Goal: Task Accomplishment & Management: Manage account settings

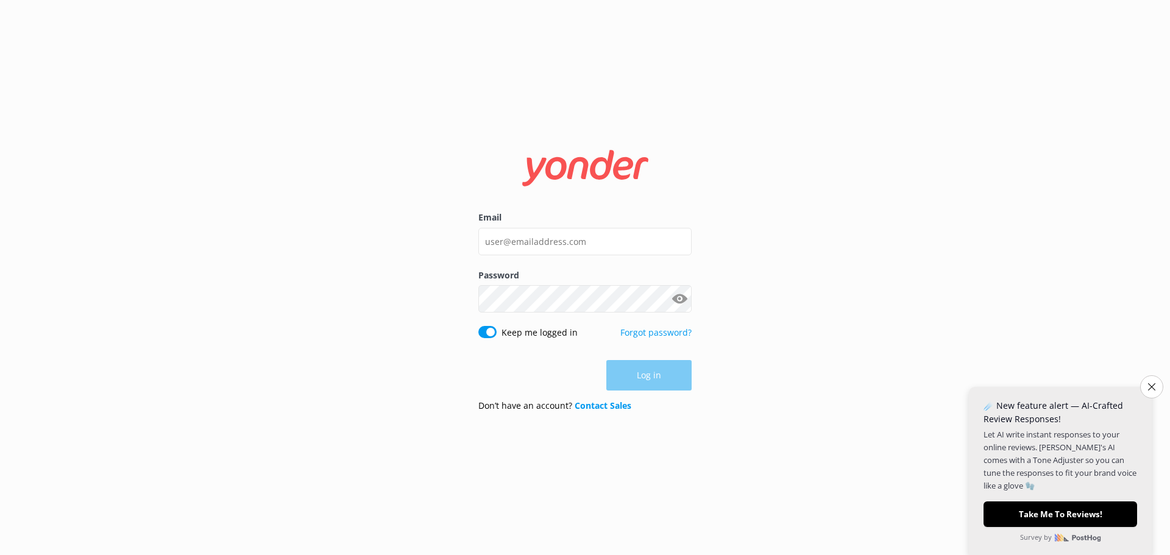
type input "[EMAIL_ADDRESS][DOMAIN_NAME]"
click at [563, 256] on div "Email [EMAIL_ADDRESS][DOMAIN_NAME]" at bounding box center [584, 239] width 213 height 57
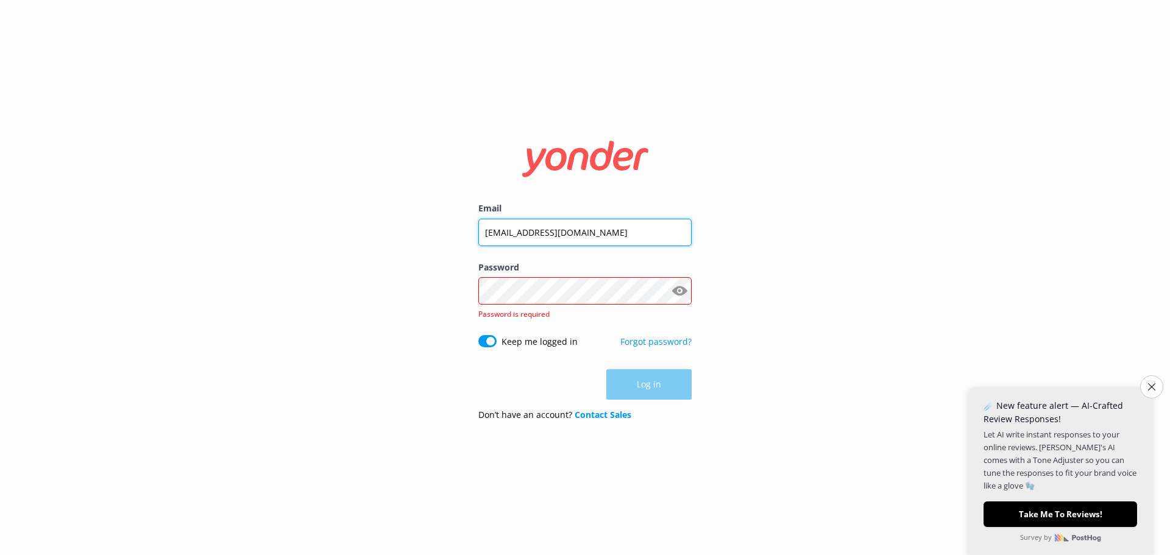
click at [569, 226] on input "[EMAIL_ADDRESS][DOMAIN_NAME]" at bounding box center [584, 232] width 213 height 27
click at [571, 248] on div "Email [EMAIL_ADDRESS][DOMAIN_NAME]" at bounding box center [584, 231] width 213 height 59
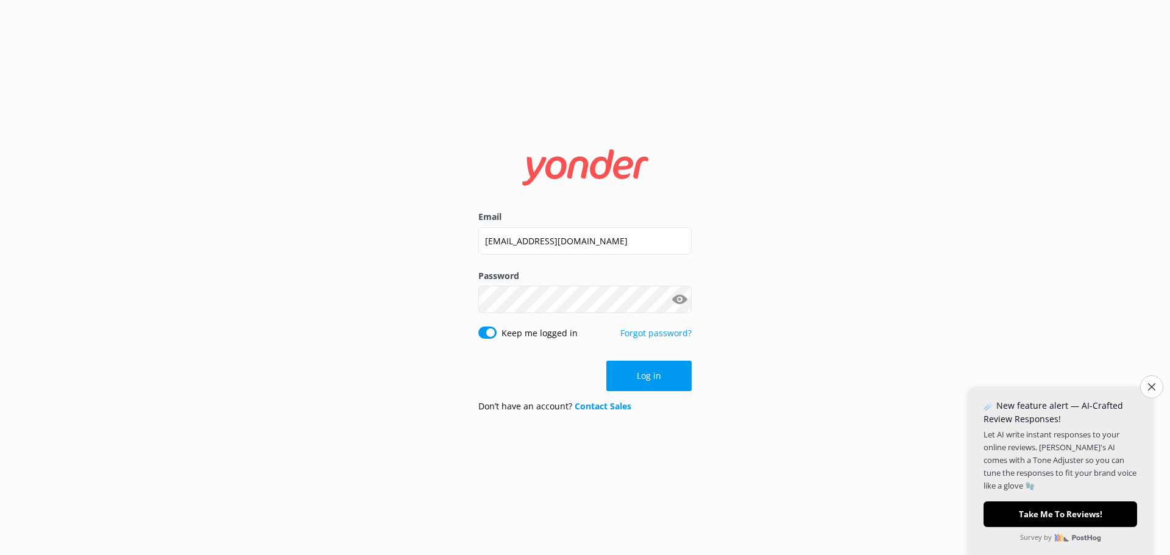
click at [676, 296] on button "Show password" at bounding box center [679, 300] width 24 height 24
click at [634, 379] on button "Log in" at bounding box center [648, 376] width 85 height 30
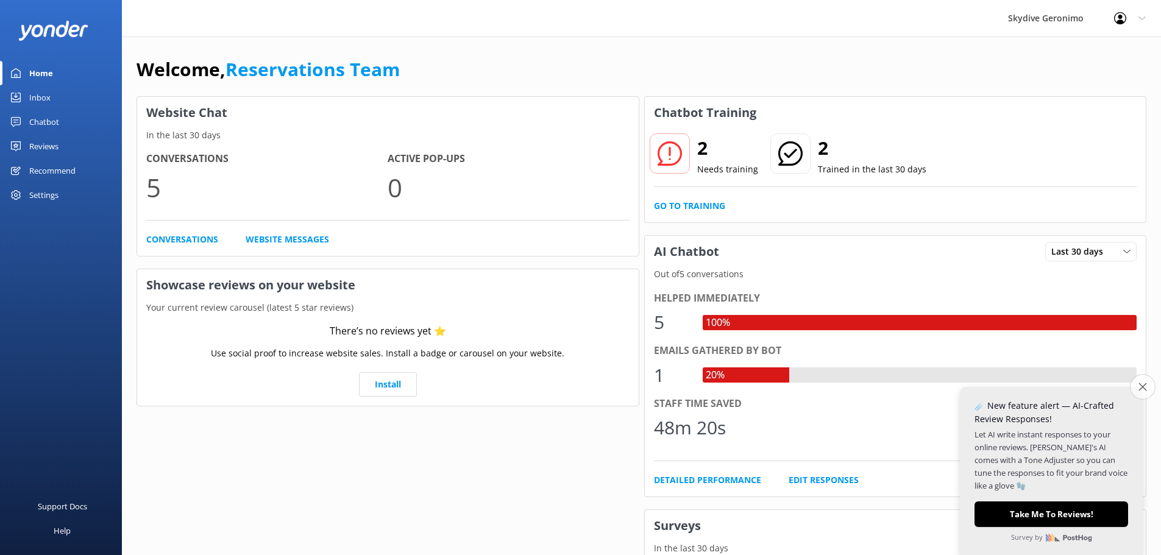
click at [1138, 390] on icon "Close survey" at bounding box center [1142, 387] width 8 height 8
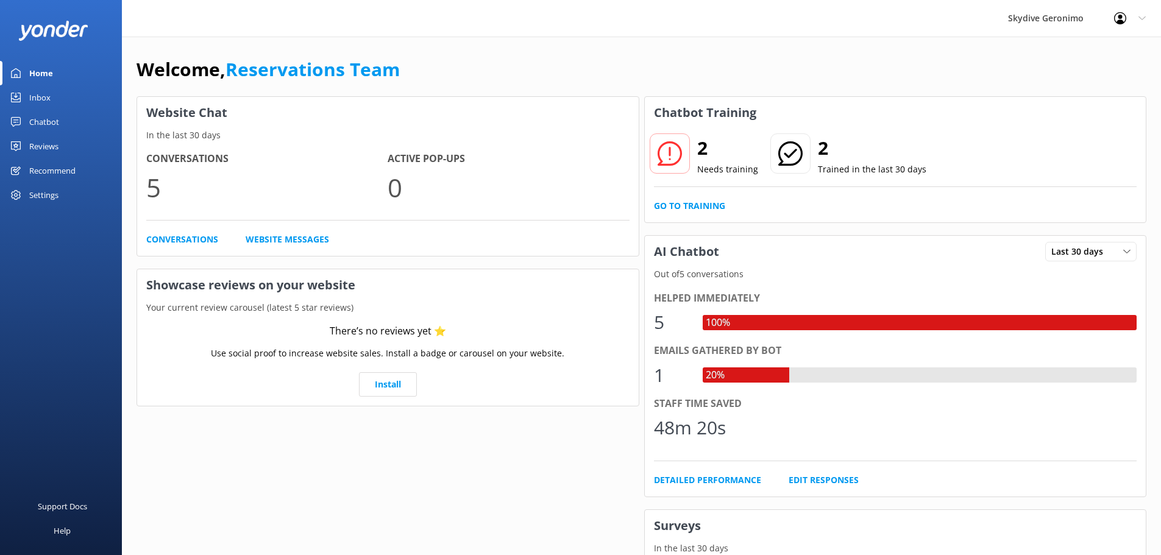
click at [41, 96] on div "Inbox" at bounding box center [39, 97] width 21 height 24
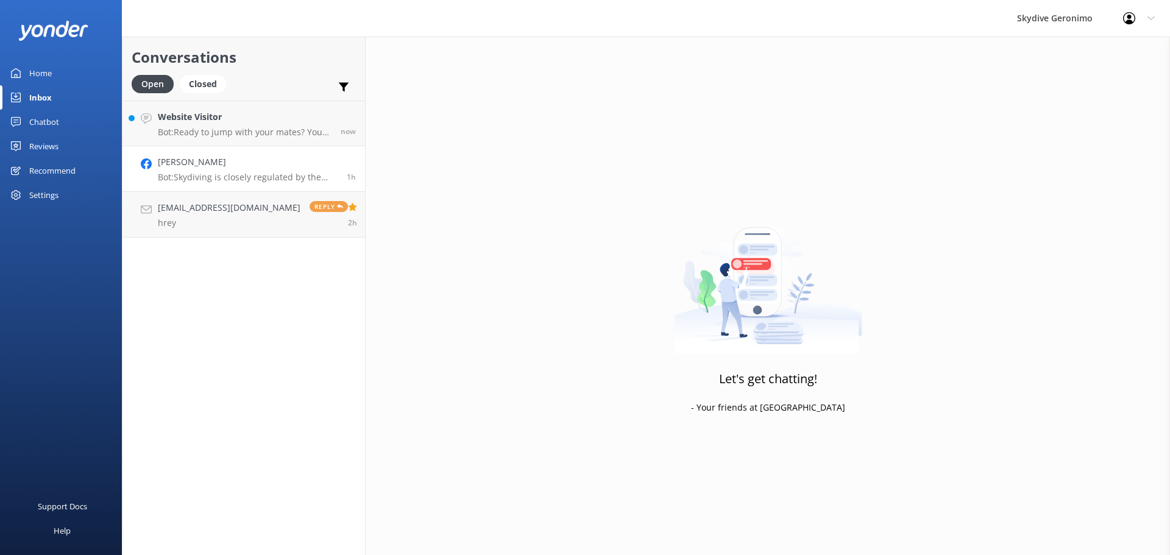
click at [228, 167] on h4 "[PERSON_NAME]" at bounding box center [248, 161] width 180 height 13
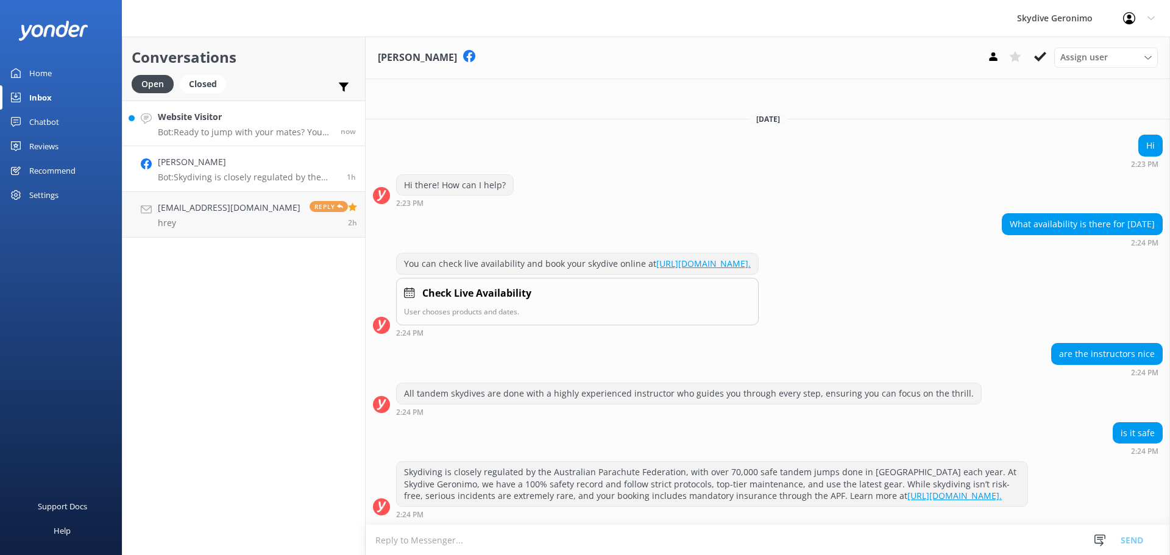
click at [243, 132] on p "Bot: Ready to jump with your mates? You can book a group skydive by checking li…" at bounding box center [245, 132] width 174 height 11
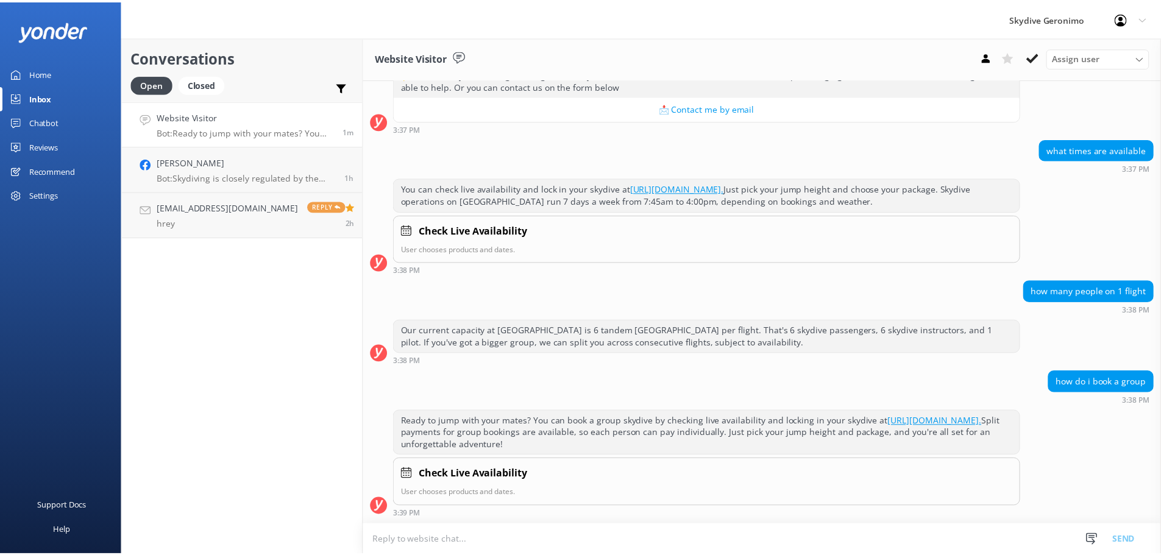
scroll to position [1046, 0]
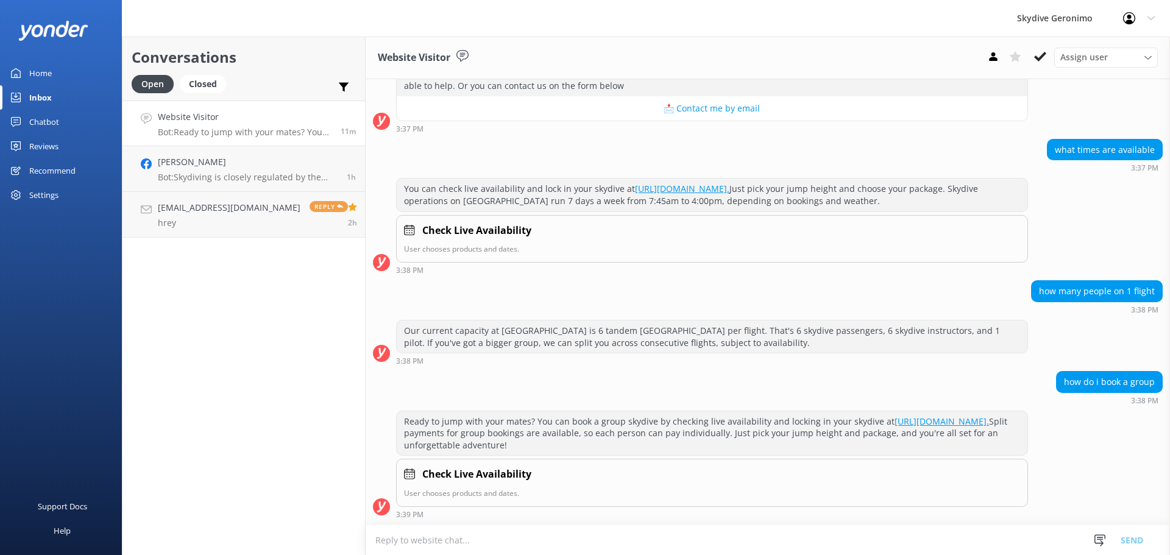
click at [37, 67] on div "Home" at bounding box center [40, 73] width 23 height 24
